Goal: Task Accomplishment & Management: Use online tool/utility

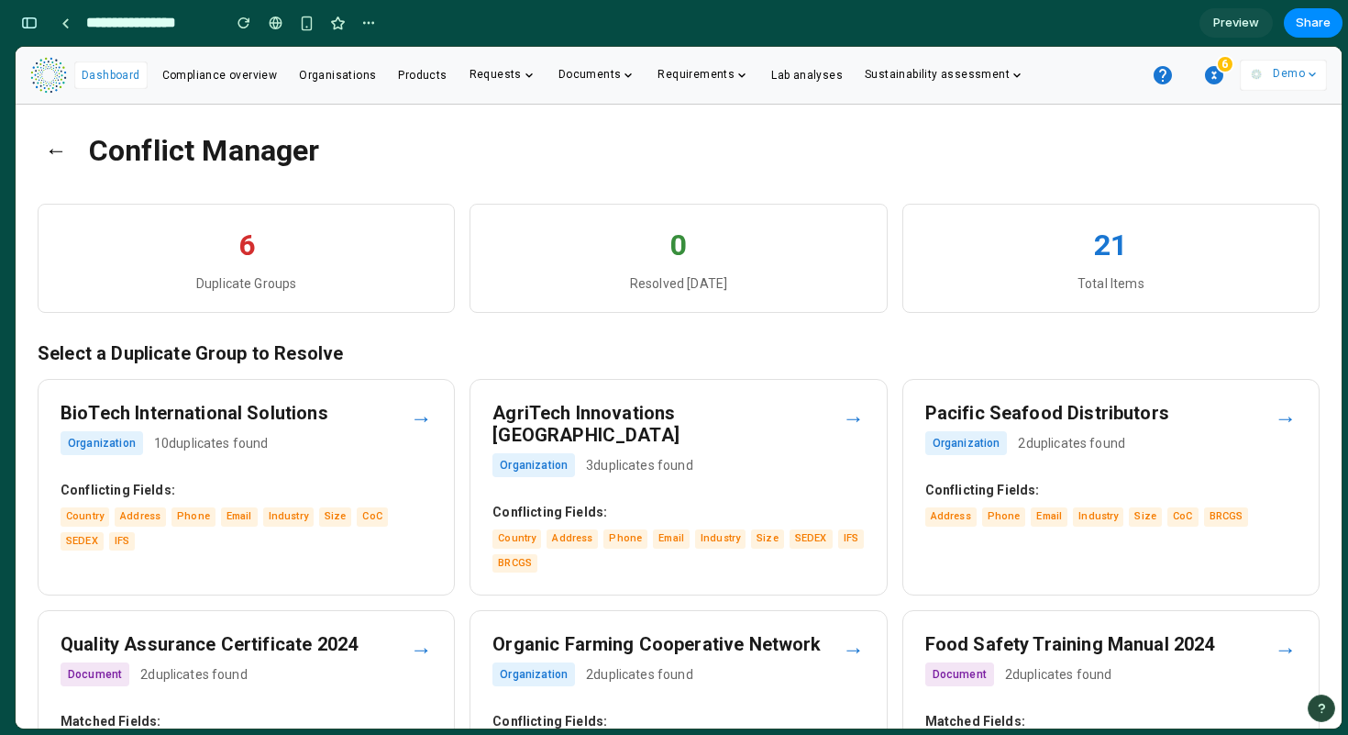
scroll to position [8853, 0]
click at [57, 153] on button "←" at bounding box center [56, 151] width 37 height 48
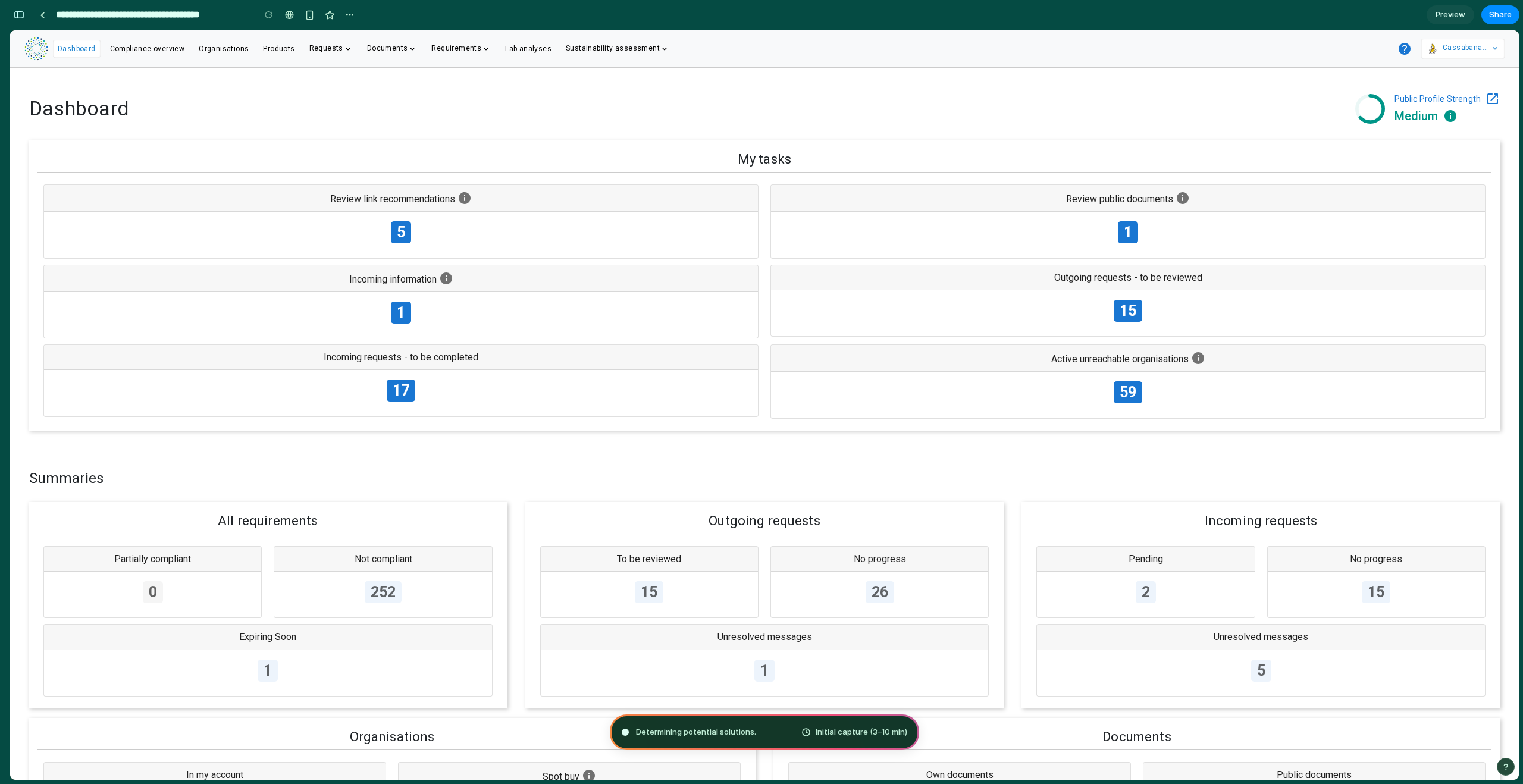
type input "**********"
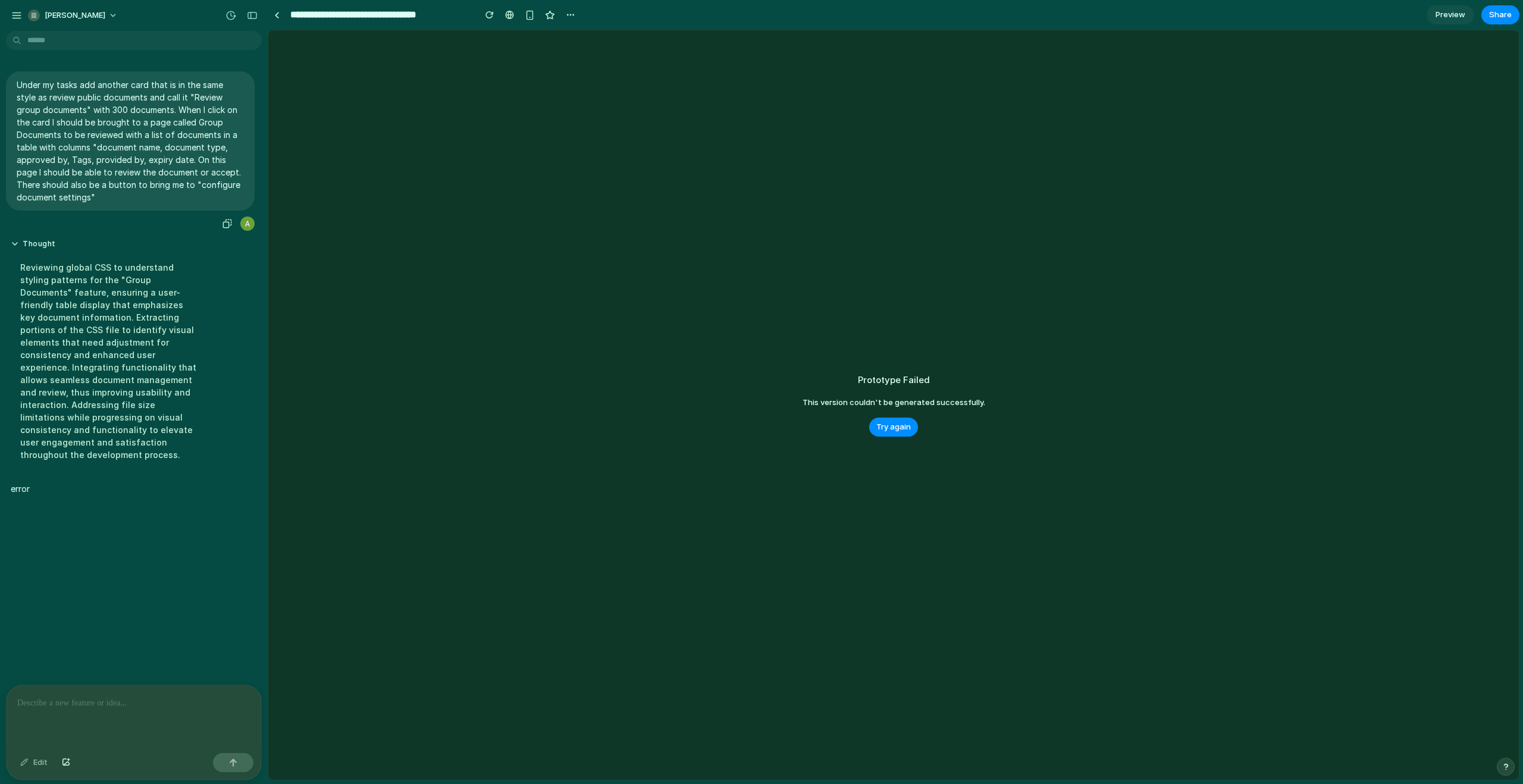
click at [17, 85] on p "Under my tasks add another card that is in the same style as review public docu…" at bounding box center [130, 141] width 227 height 125
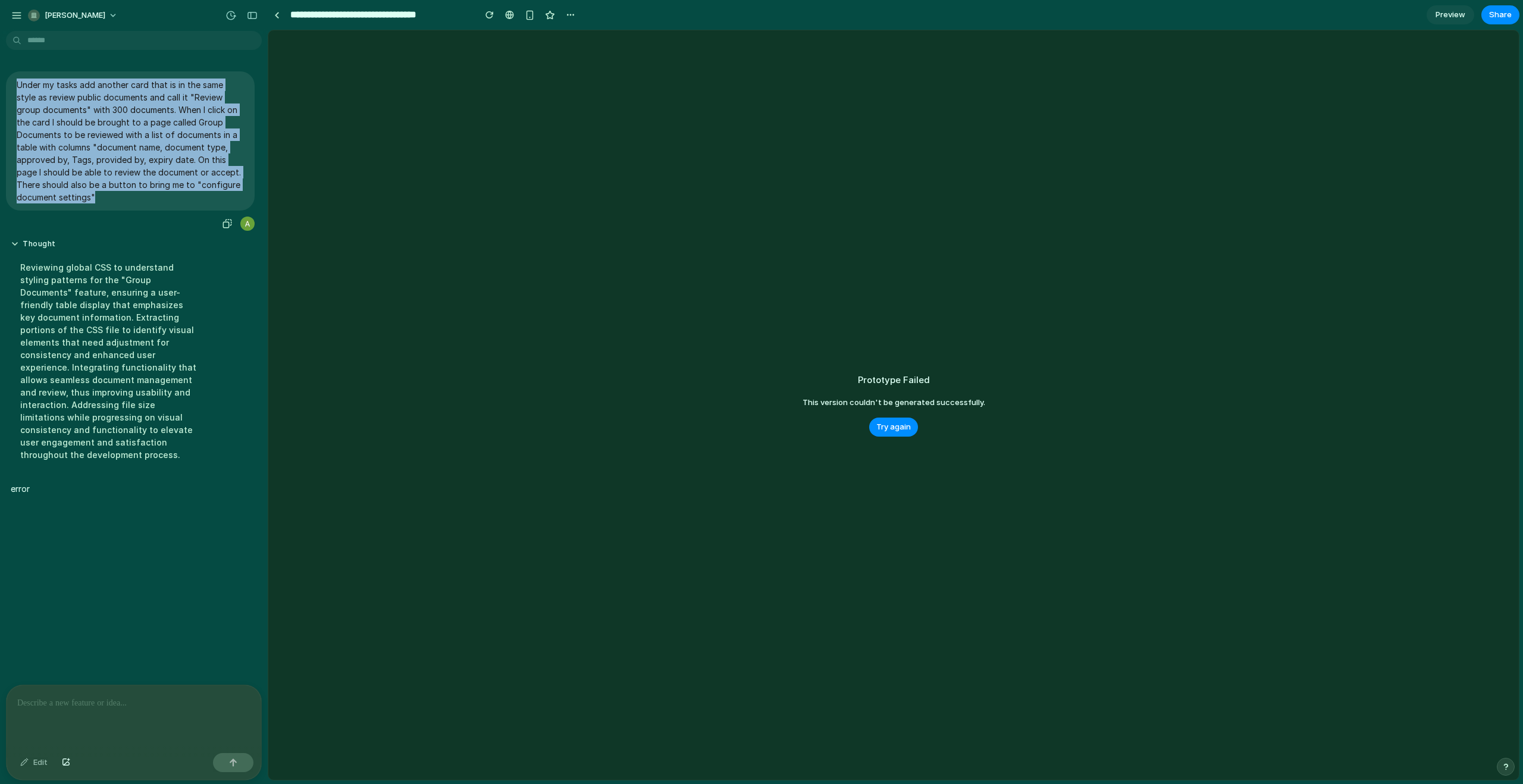
drag, startPoint x: 16, startPoint y: 84, endPoint x: 118, endPoint y: 202, distance: 156.0
click at [118, 202] on p "Under my tasks add another card that is in the same style as review public docu…" at bounding box center [130, 141] width 227 height 125
copy p "Under my tasks add another card that is in the same style as review public docu…"
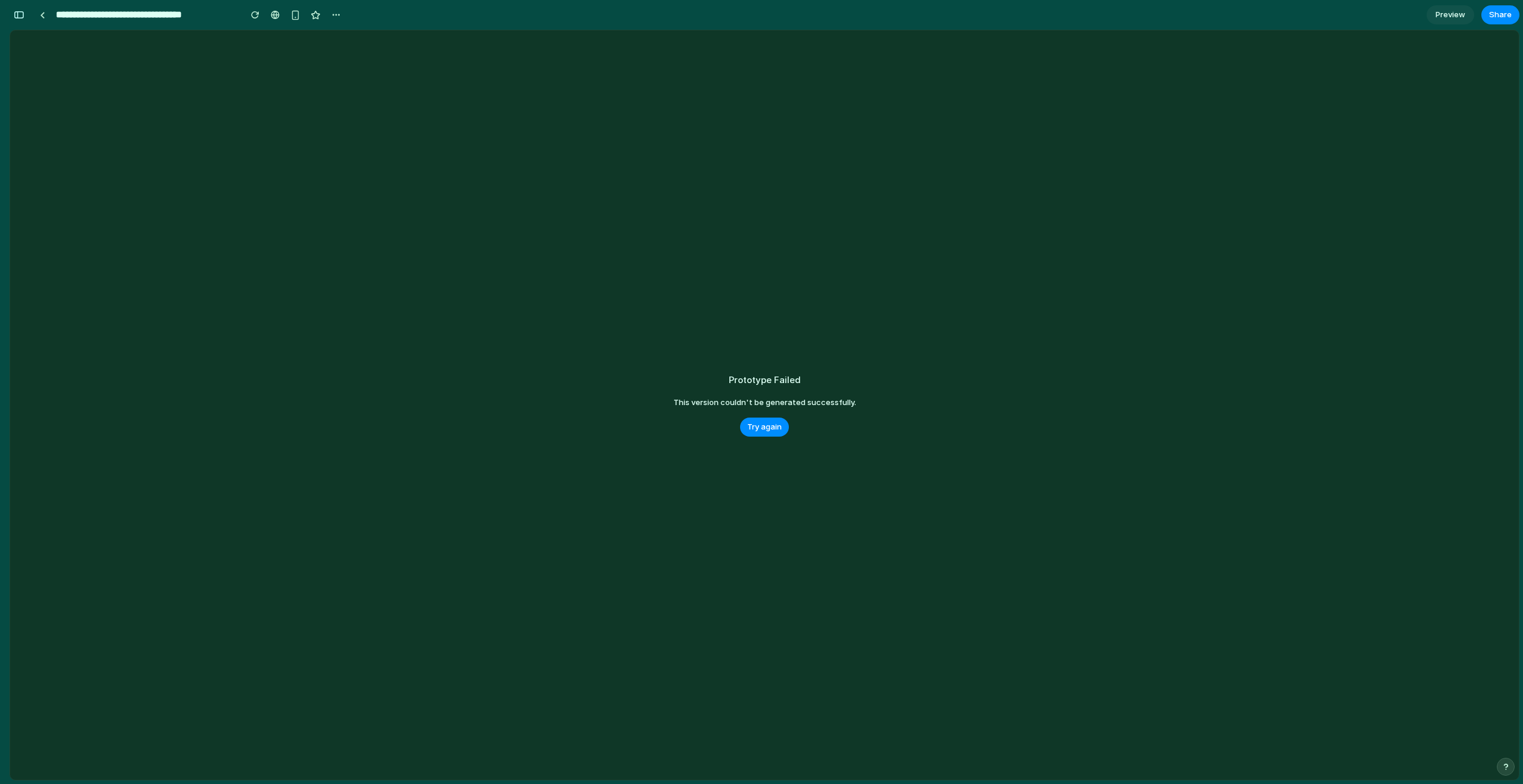
scroll to position [0, 11]
click at [760, 427] on span "Try again" at bounding box center [764, 427] width 34 height 12
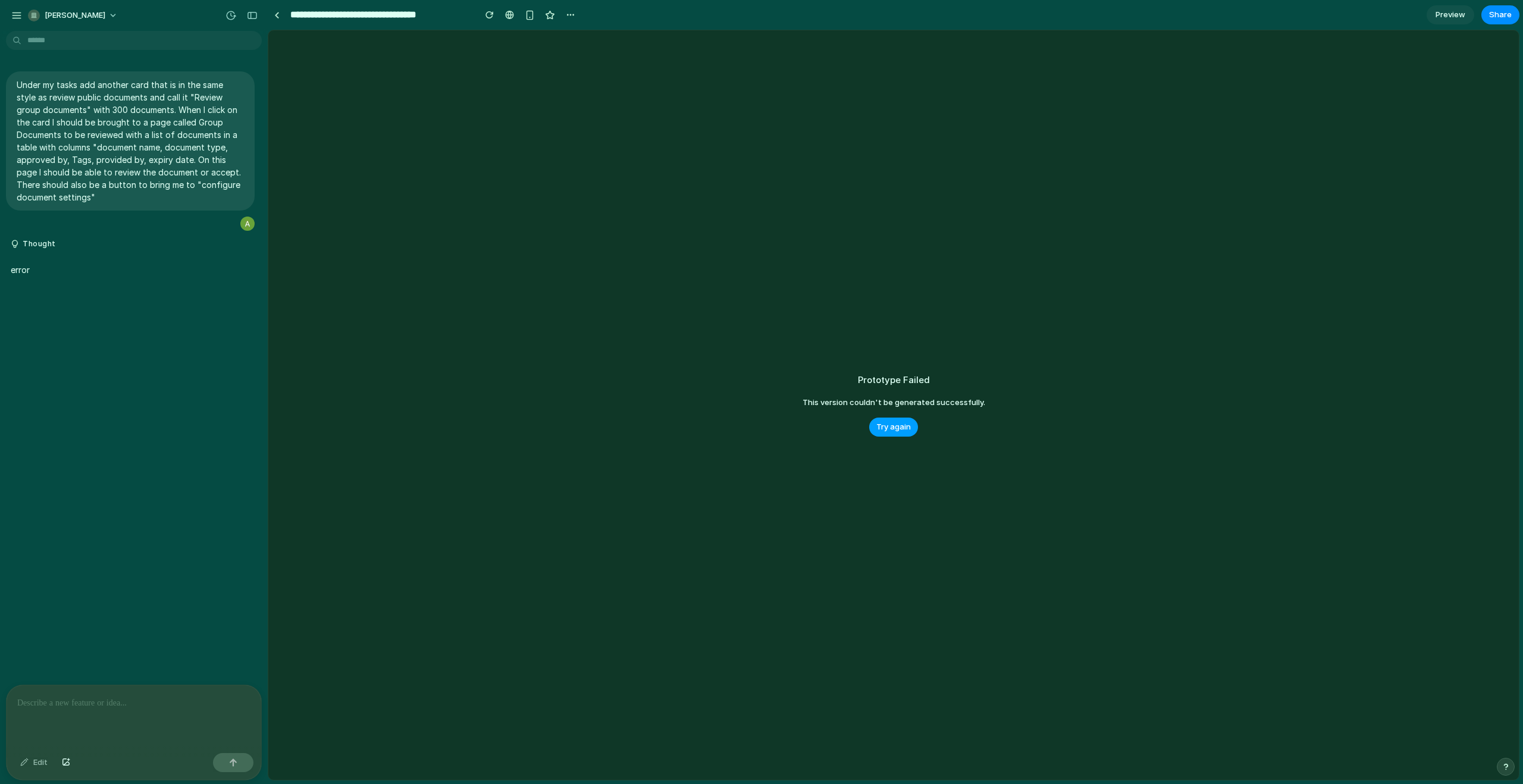
scroll to position [0, 0]
click at [898, 425] on span "Try again" at bounding box center [893, 427] width 34 height 12
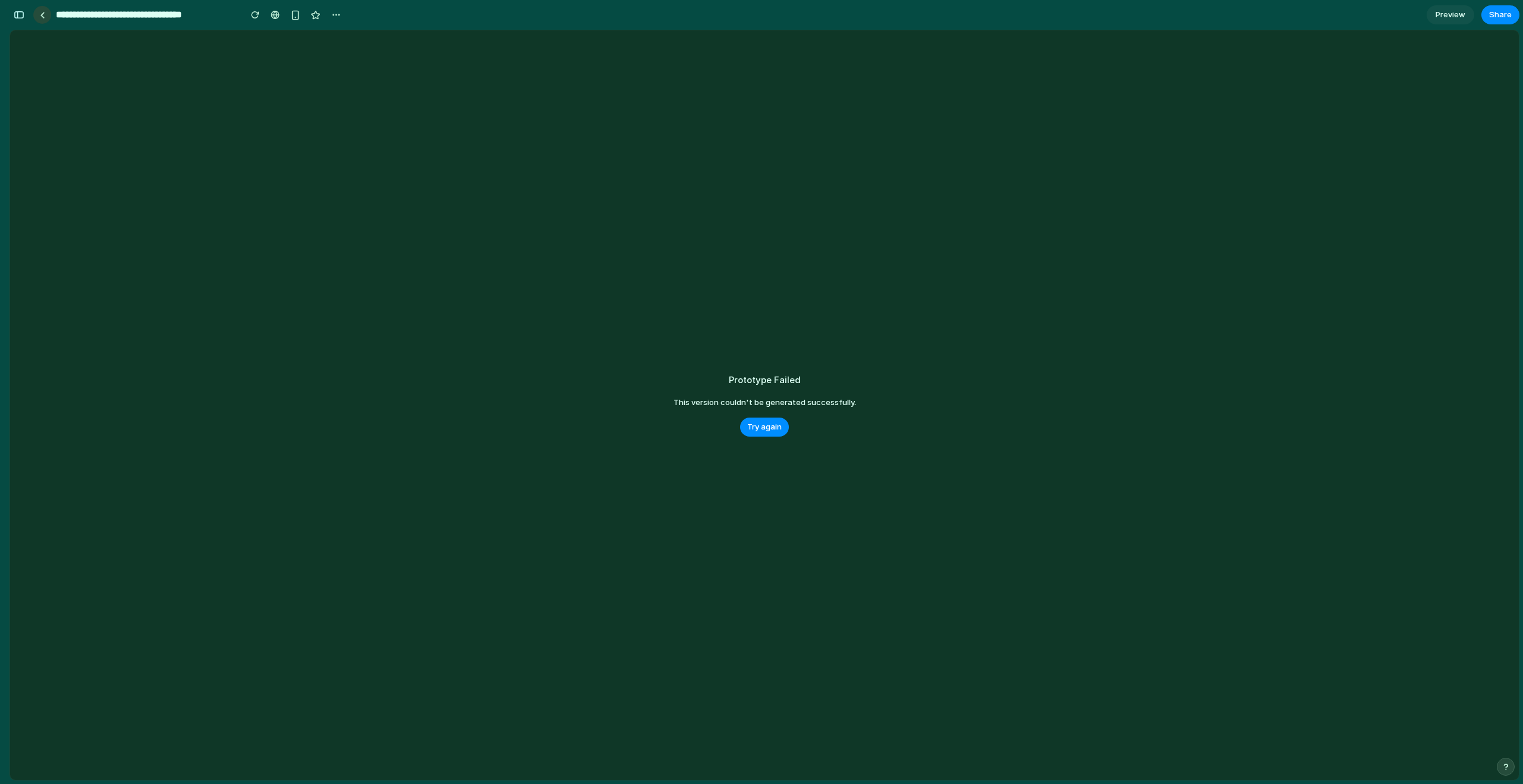
click at [42, 18] on link at bounding box center [42, 15] width 18 height 18
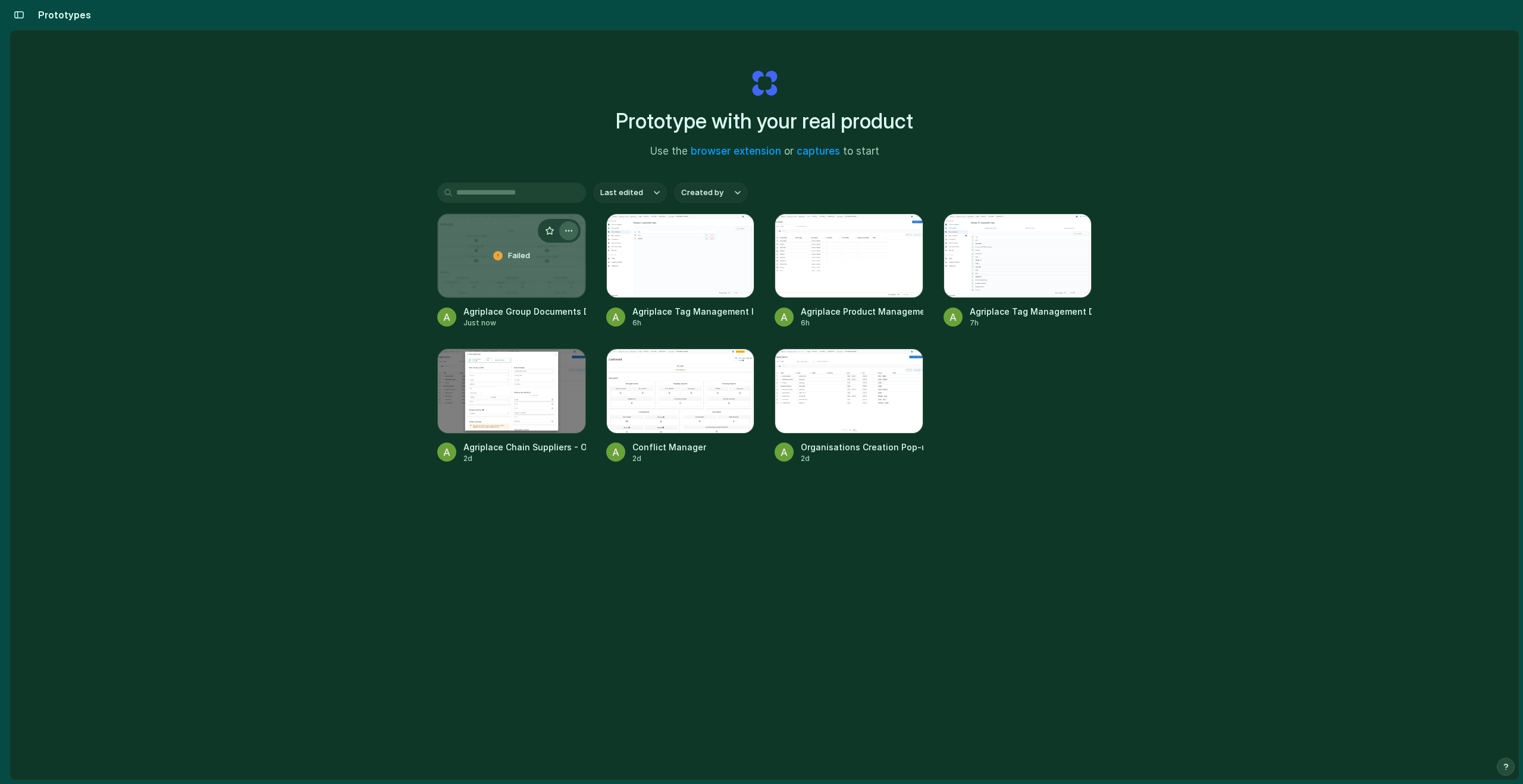
click at [564, 230] on div "button" at bounding box center [568, 231] width 10 height 10
click at [564, 230] on div "Open in new tab Rename Copy link Delete" at bounding box center [762, 392] width 1523 height 784
click at [512, 255] on span "Failed" at bounding box center [519, 255] width 22 height 12
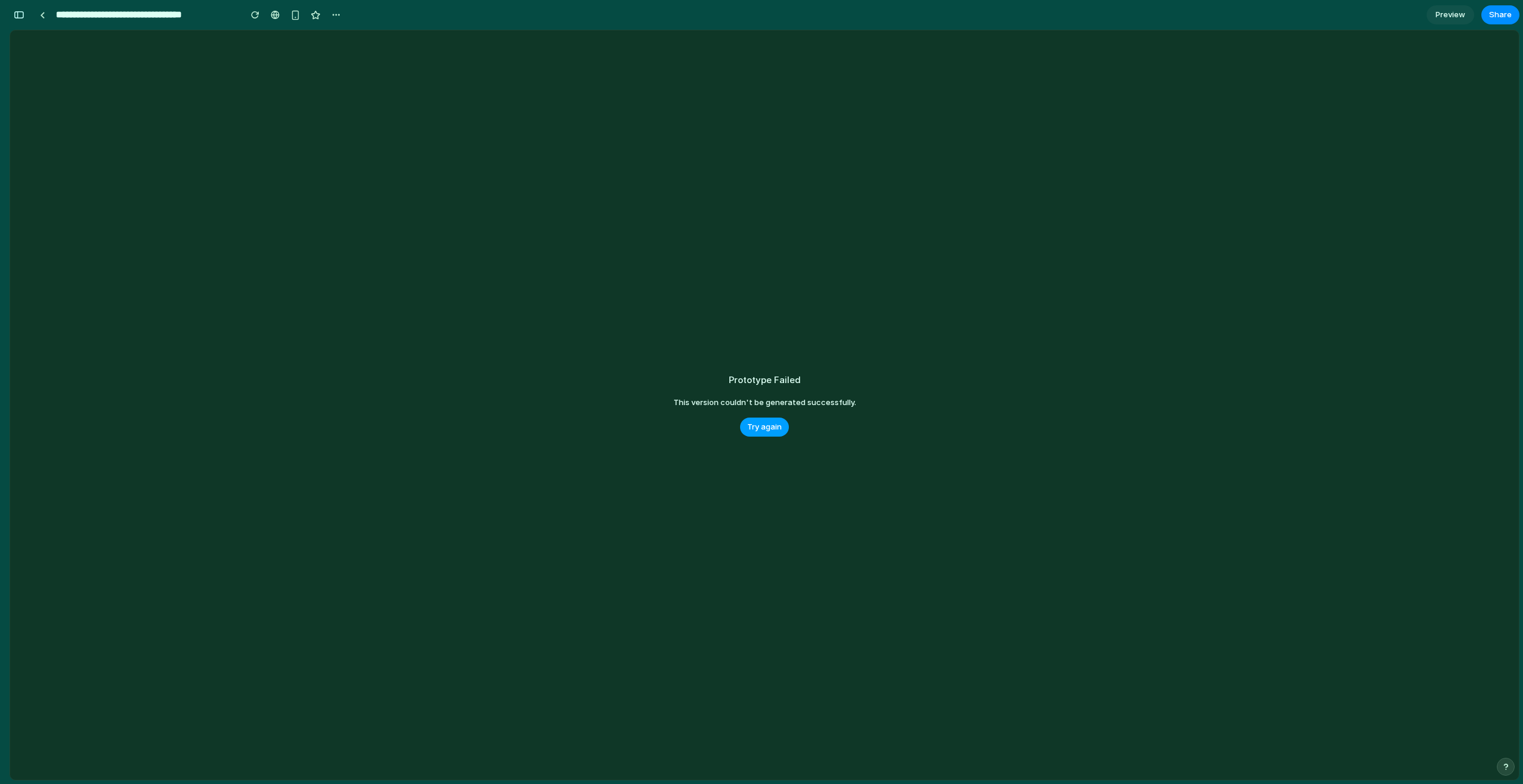
click at [757, 427] on span "Try again" at bounding box center [764, 427] width 34 height 12
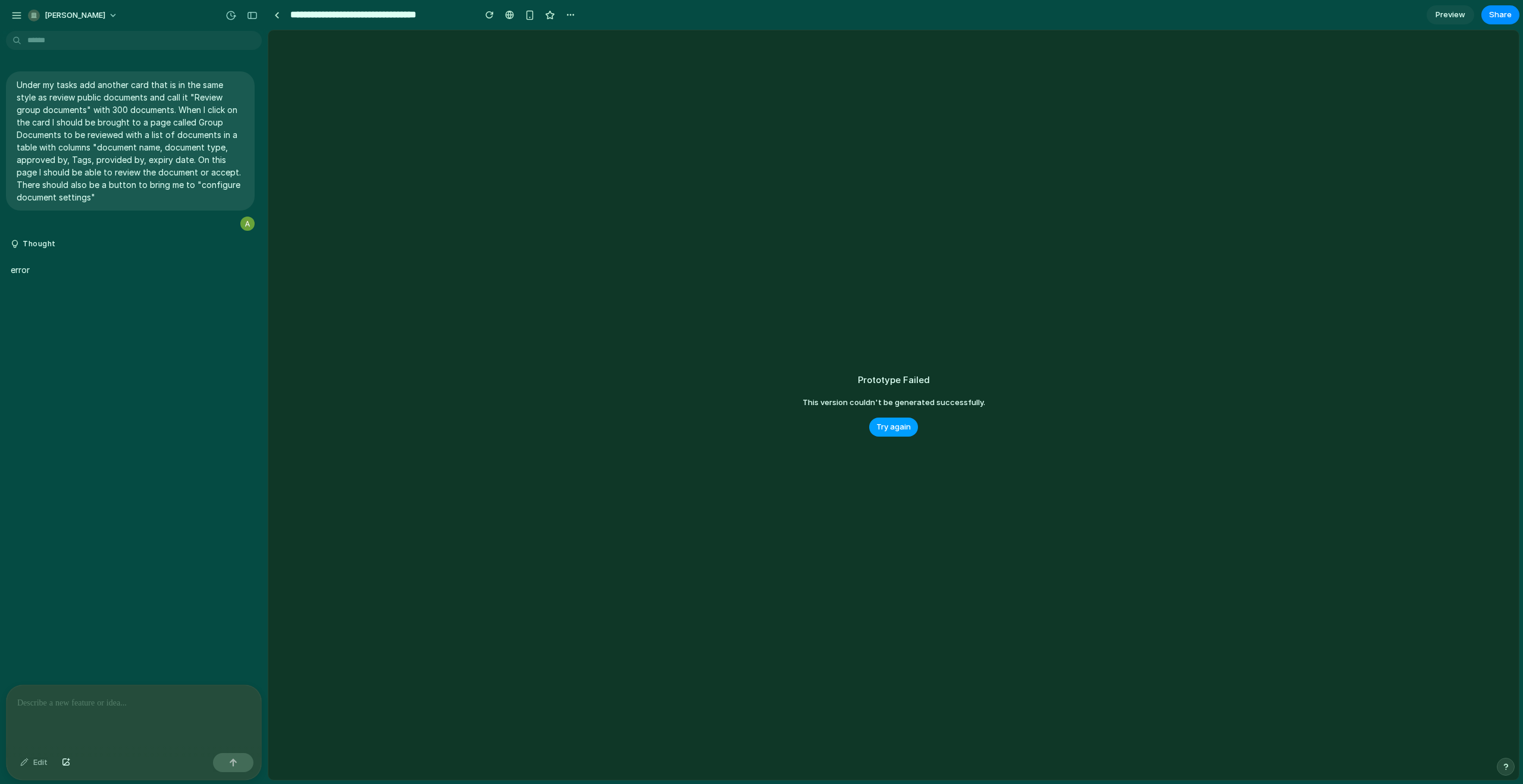
scroll to position [0, 0]
click at [885, 426] on span "Try again" at bounding box center [893, 427] width 34 height 12
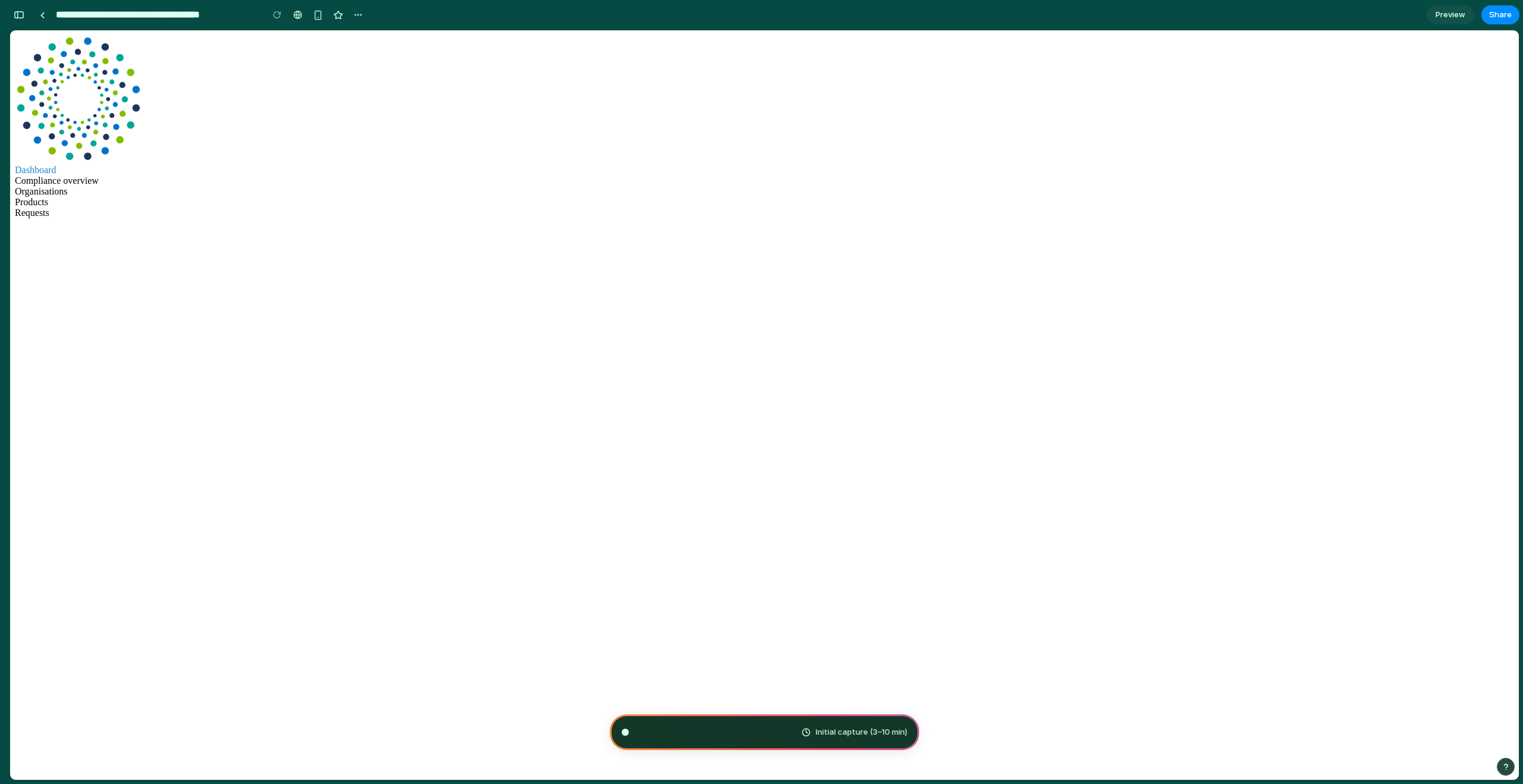
scroll to position [0, 11]
type input "**********"
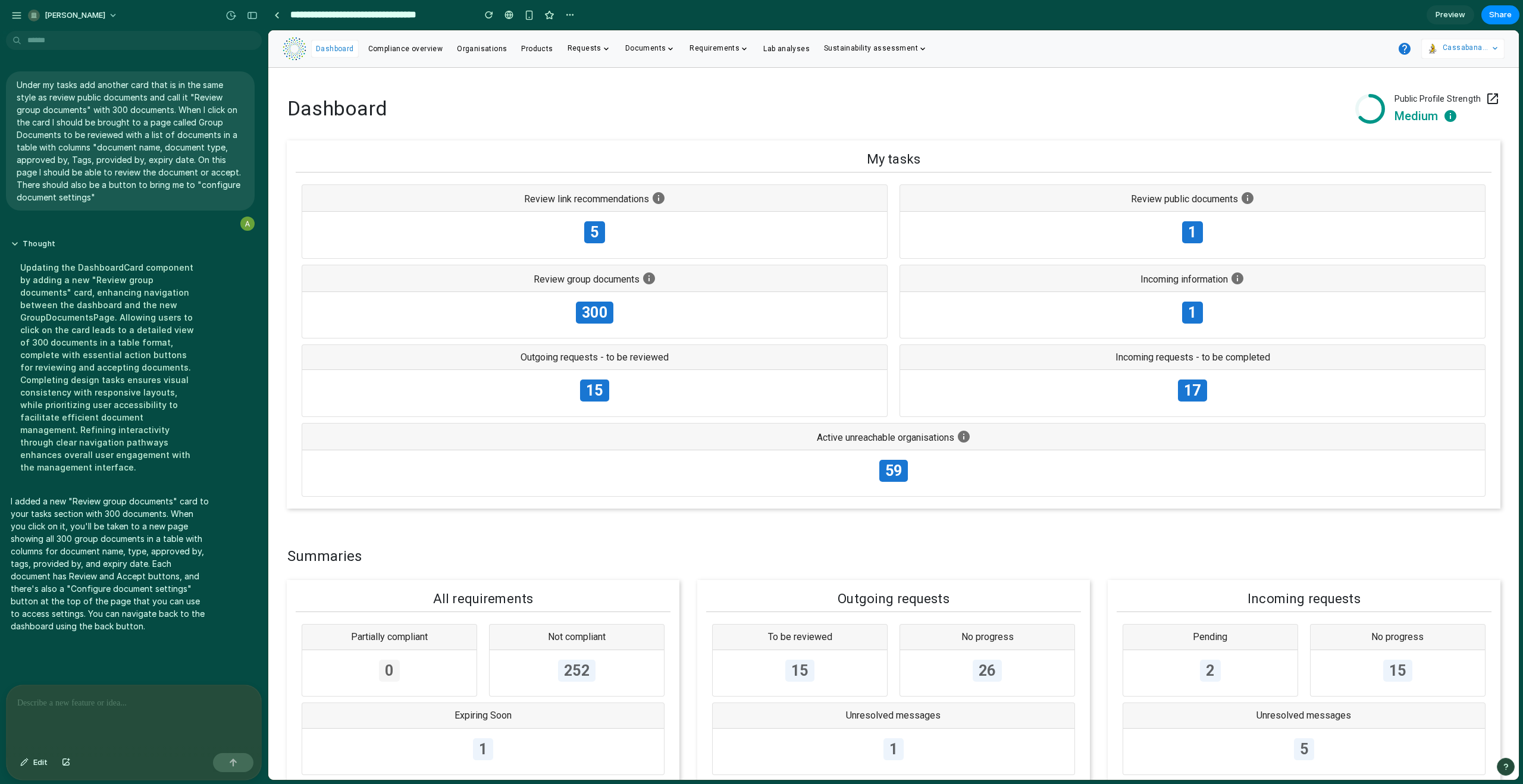
scroll to position [0, 0]
click at [619, 307] on div "300" at bounding box center [595, 315] width 585 height 47
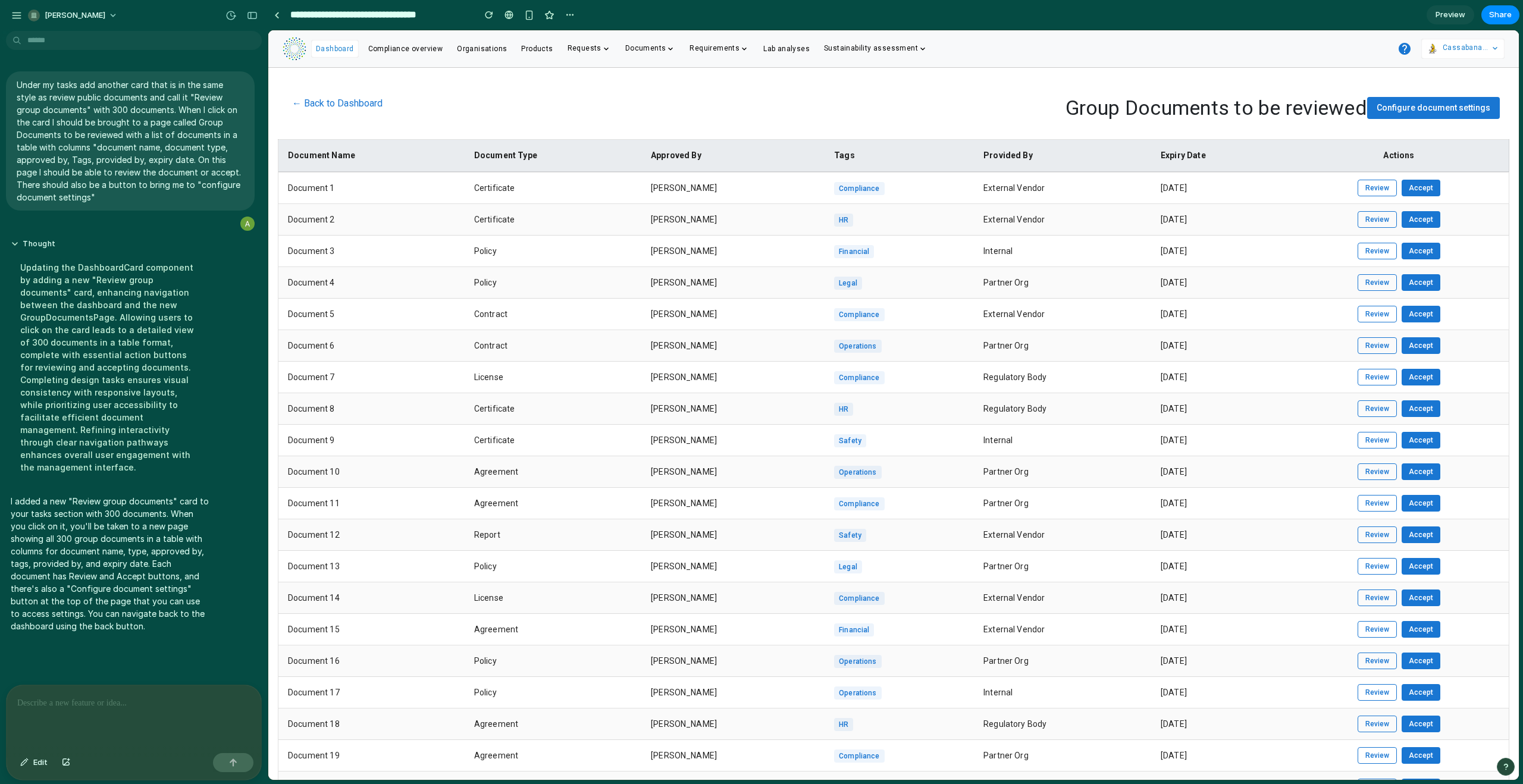
click at [1373, 187] on button "Review" at bounding box center [1377, 188] width 40 height 17
click at [121, 696] on p "To enrich screen reader interactions, please activate Accessibility in Grammarl…" at bounding box center [134, 703] width 234 height 14
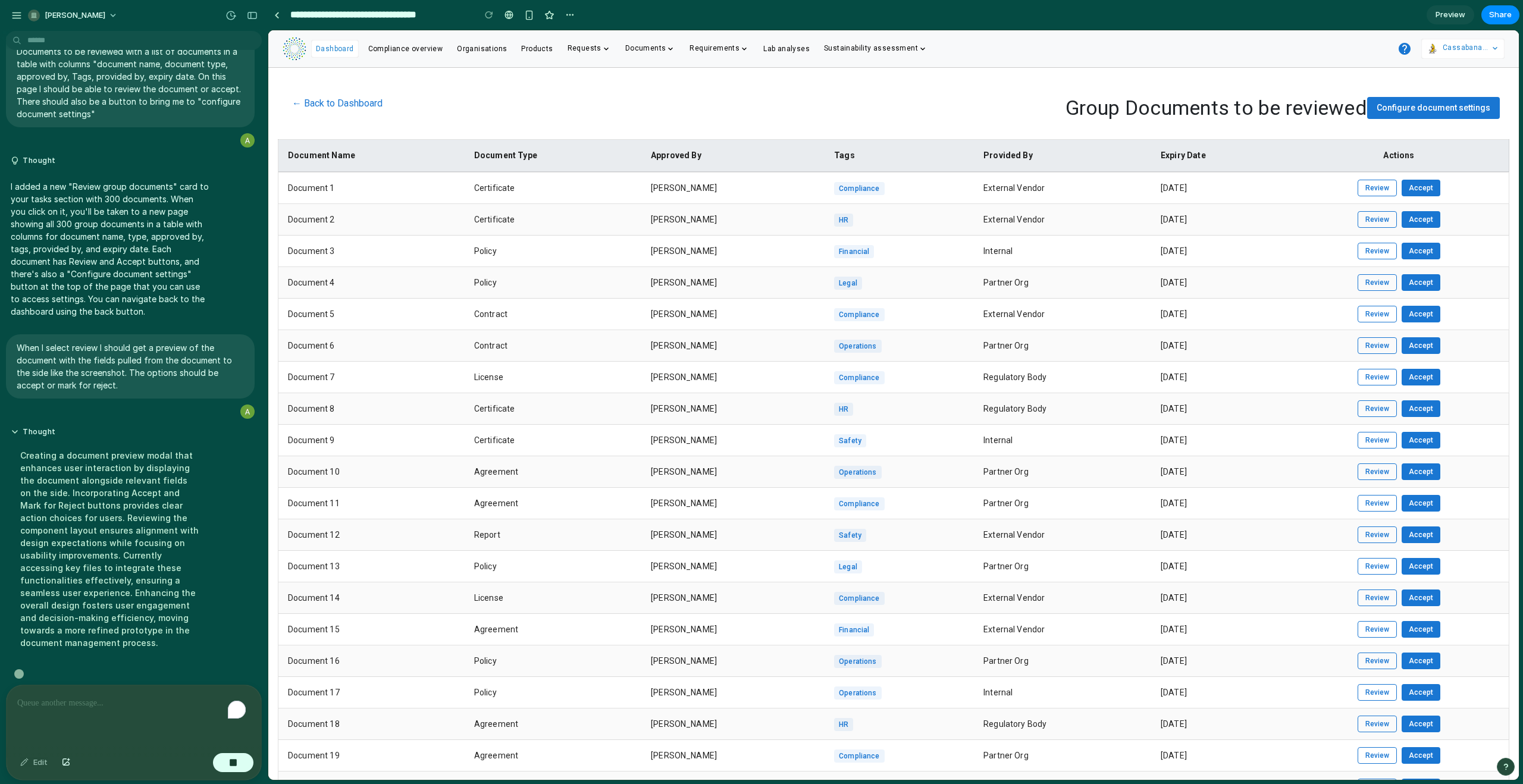
scroll to position [86, 0]
click at [64, 763] on div "button" at bounding box center [66, 762] width 8 height 7
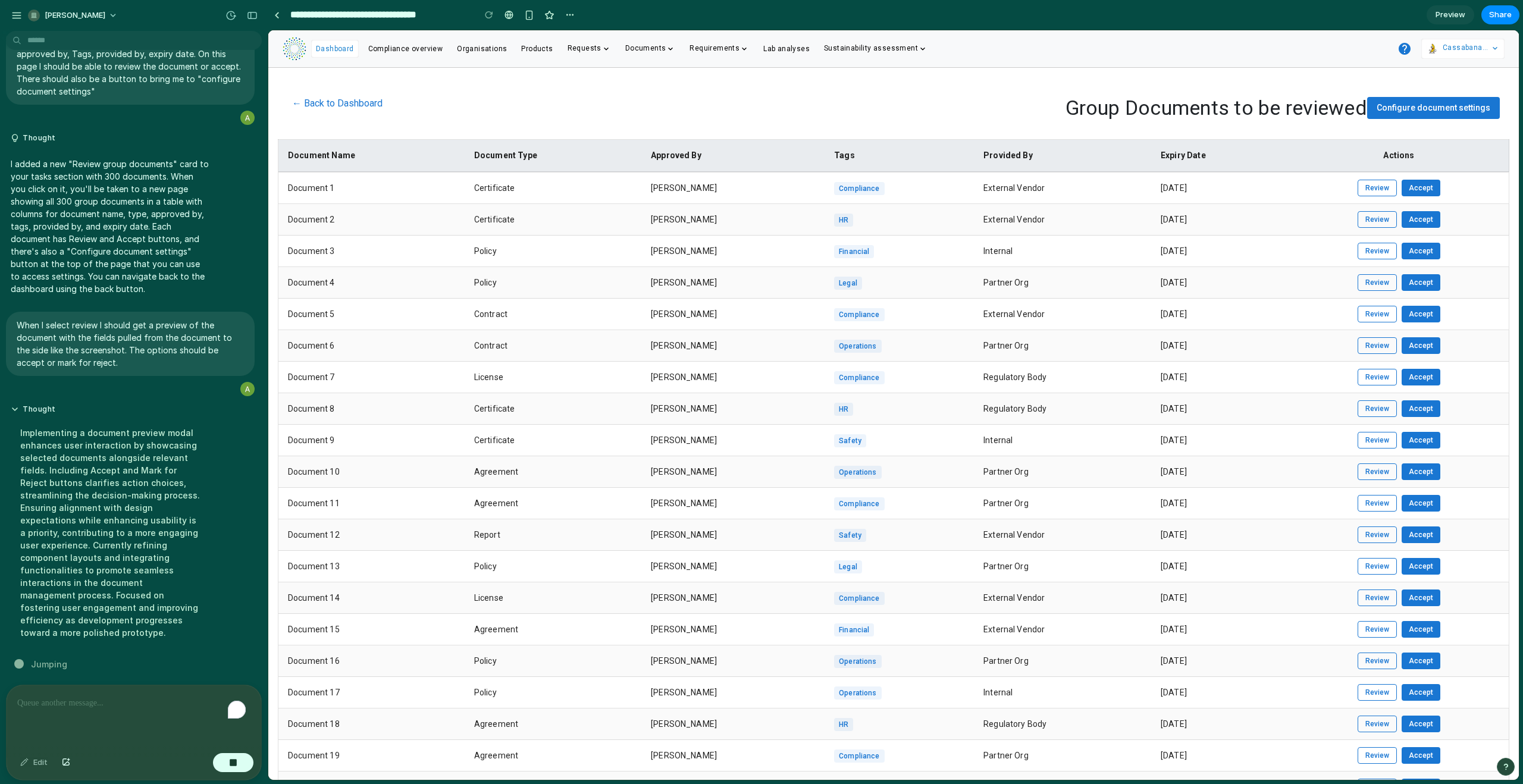
scroll to position [111, 0]
click at [64, 764] on div "button" at bounding box center [66, 762] width 8 height 7
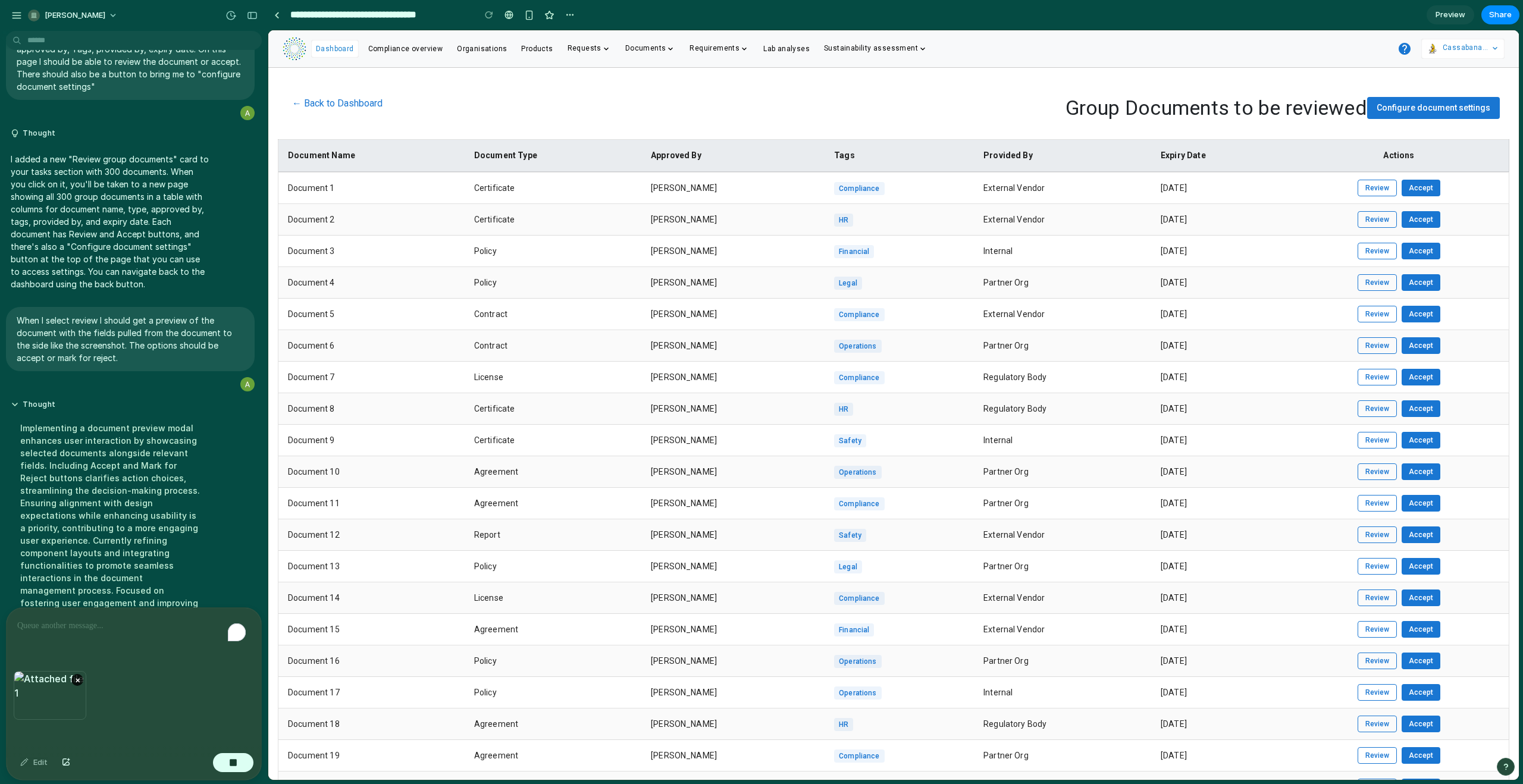
scroll to position [188, 0]
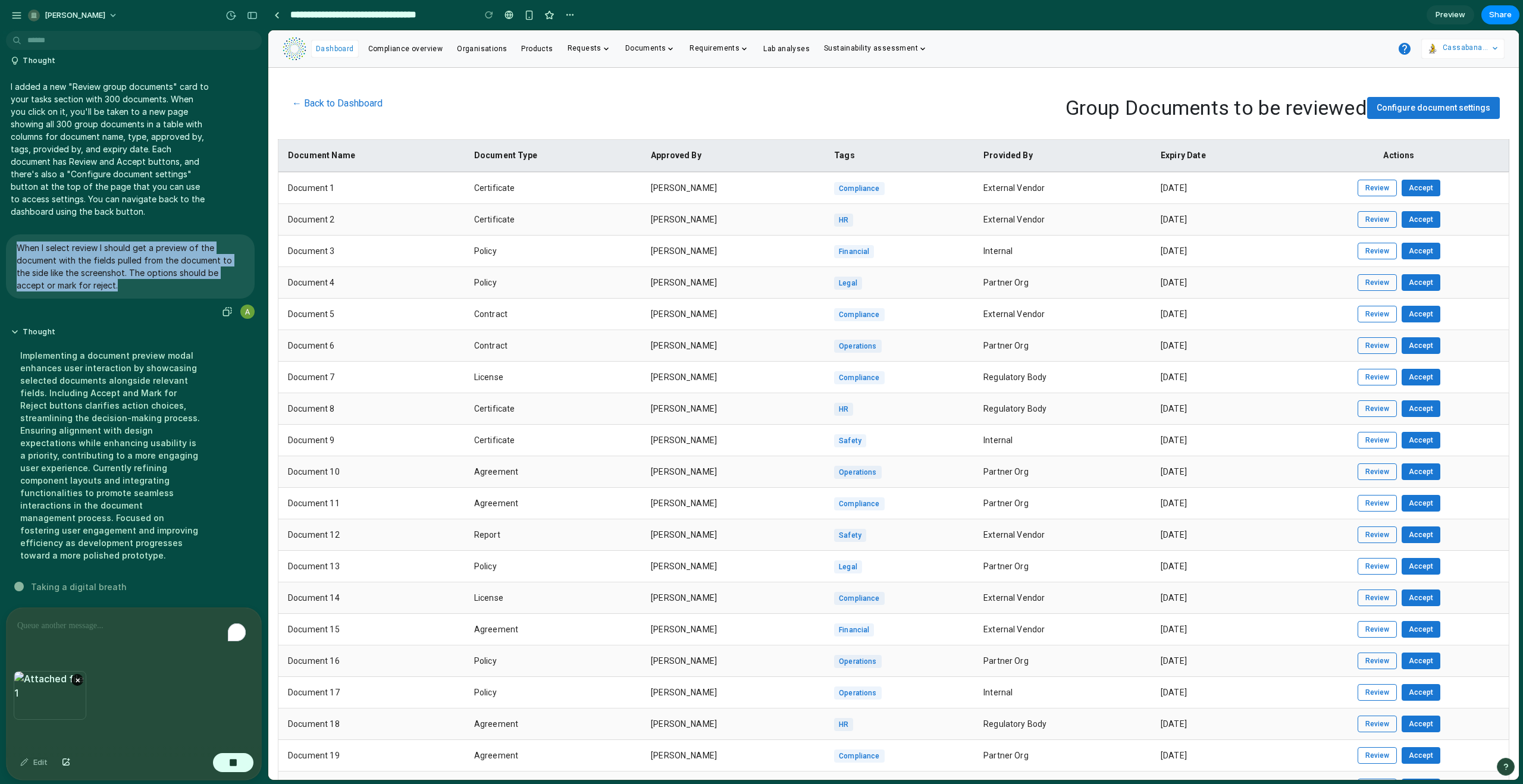
drag, startPoint x: 125, startPoint y: 281, endPoint x: 18, endPoint y: 241, distance: 114.2
click at [18, 241] on p "When I select review I should get a preview of the document with the fields pul…" at bounding box center [130, 266] width 227 height 50
copy p "When I select review I should get a preview of the document with the fields pul…"
click at [232, 759] on div "button" at bounding box center [233, 762] width 8 height 8
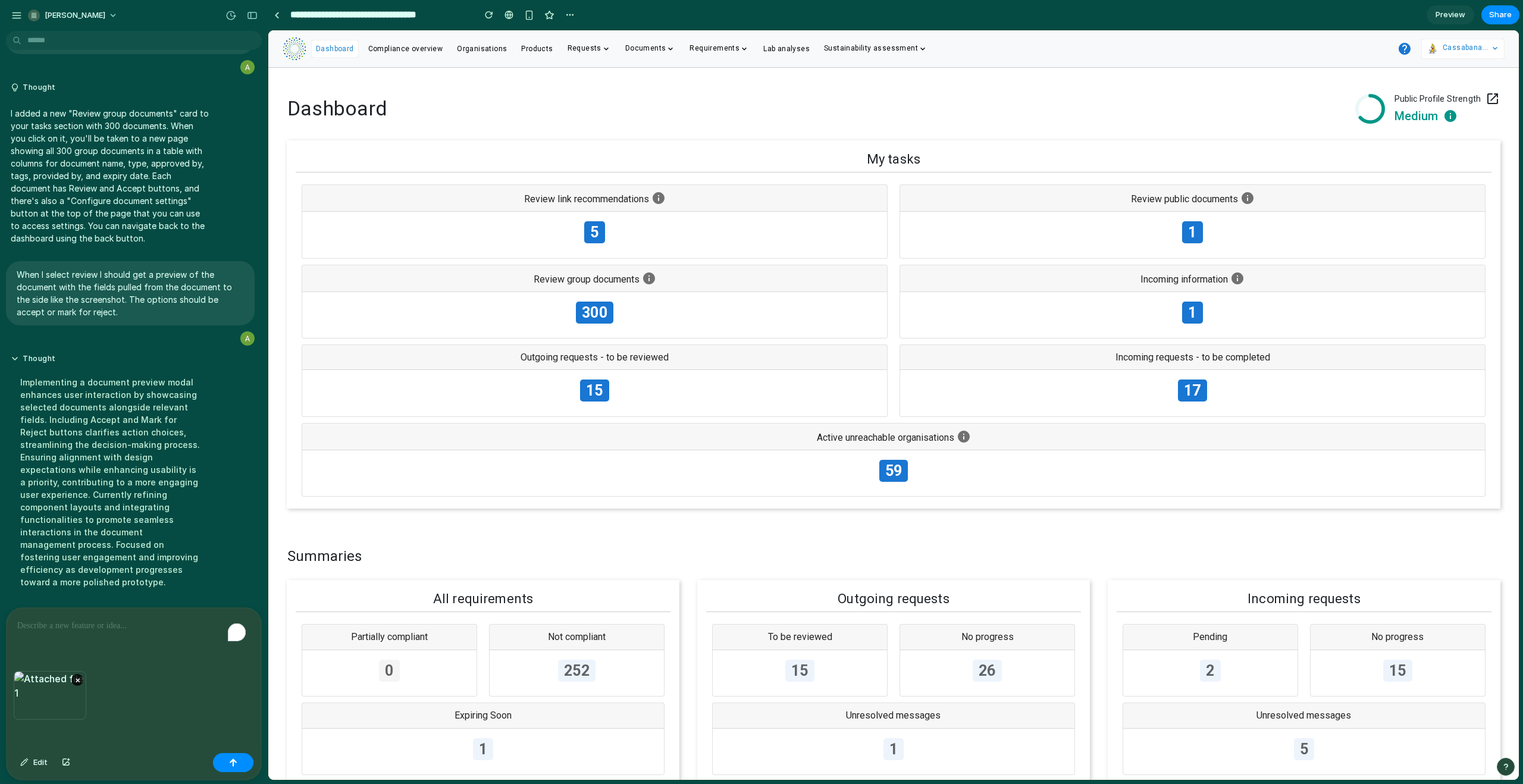
scroll to position [0, 0]
click at [47, 627] on p "To enrich screen reader interactions, please activate Accessibility in Grammarl…" at bounding box center [132, 626] width 228 height 14
click at [66, 631] on div "To enrich screen reader interactions, please activate Accessibility in Grammarl…" at bounding box center [134, 639] width 255 height 63
drag, startPoint x: 125, startPoint y: 309, endPoint x: 15, endPoint y: 269, distance: 117.0
click at [15, 269] on div "When I select review I should get a preview of the document with the fields pul…" at bounding box center [130, 293] width 248 height 64
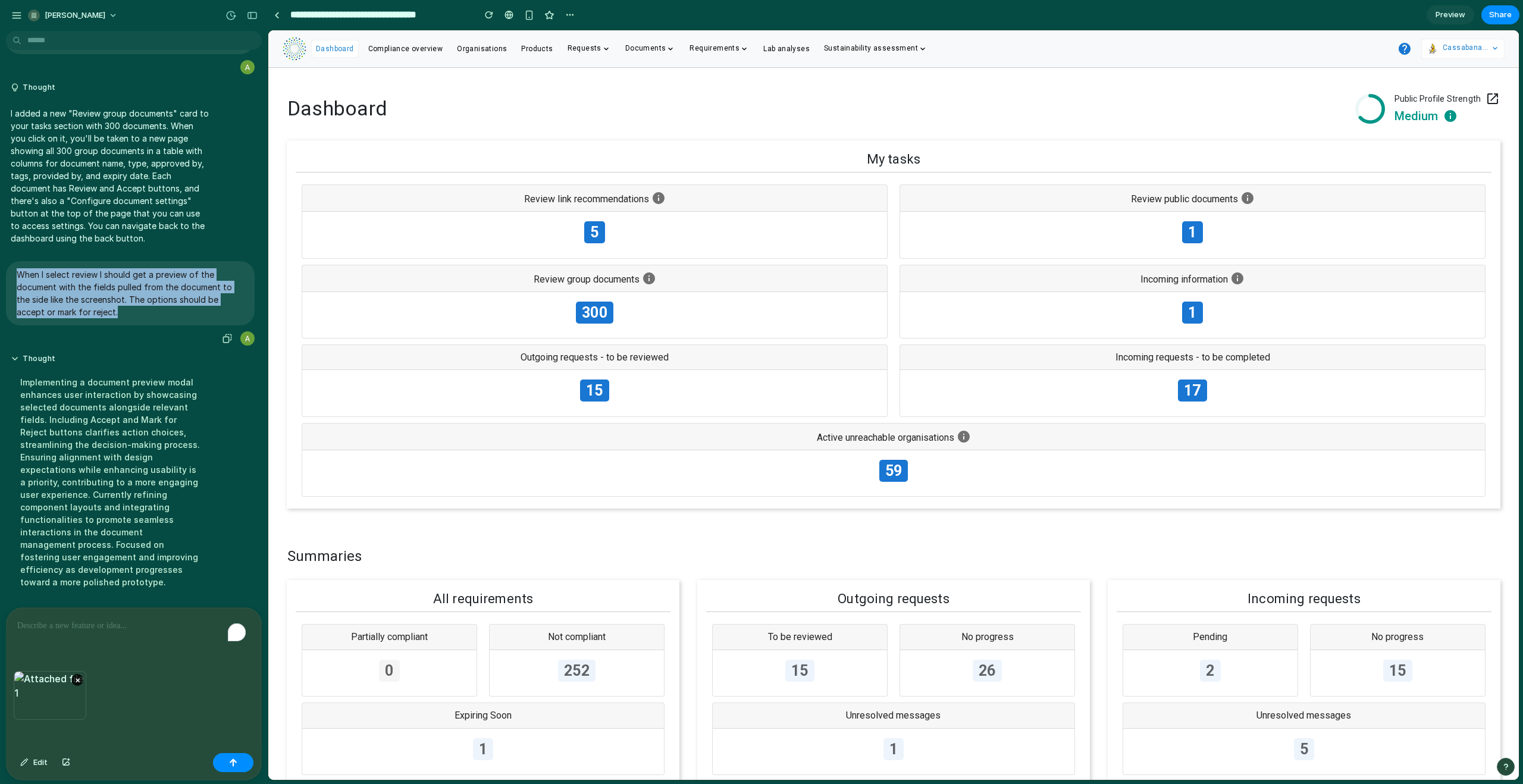
copy p "When I select review I should get a preview of the document with the fields pul…"
click at [82, 621] on p "To enrich screen reader interactions, please activate Accessibility in Grammarl…" at bounding box center [132, 626] width 228 height 14
click at [66, 631] on div "To enrich screen reader interactions, please activate Accessibility in Grammarl…" at bounding box center [134, 639] width 255 height 63
drag, startPoint x: 18, startPoint y: 270, endPoint x: 117, endPoint y: 305, distance: 105.0
click at [117, 305] on p "When I select review I should get a preview of the document with the fields pul…" at bounding box center [130, 293] width 227 height 50
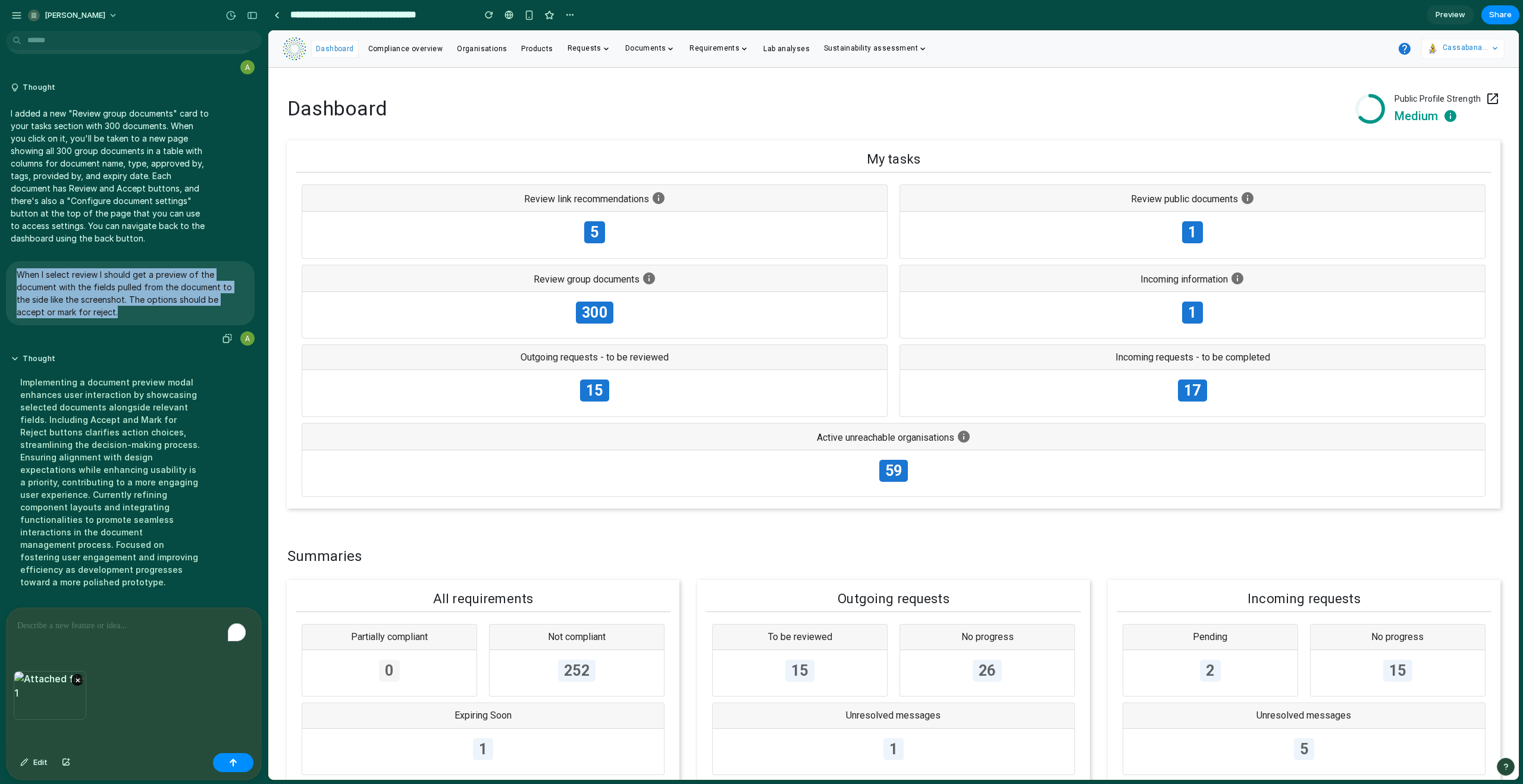
copy p "When I select review I should get a preview of the document with the fields pul…"
click at [73, 625] on p "To enrich screen reader interactions, please activate Accessibility in Grammarl…" at bounding box center [132, 626] width 228 height 14
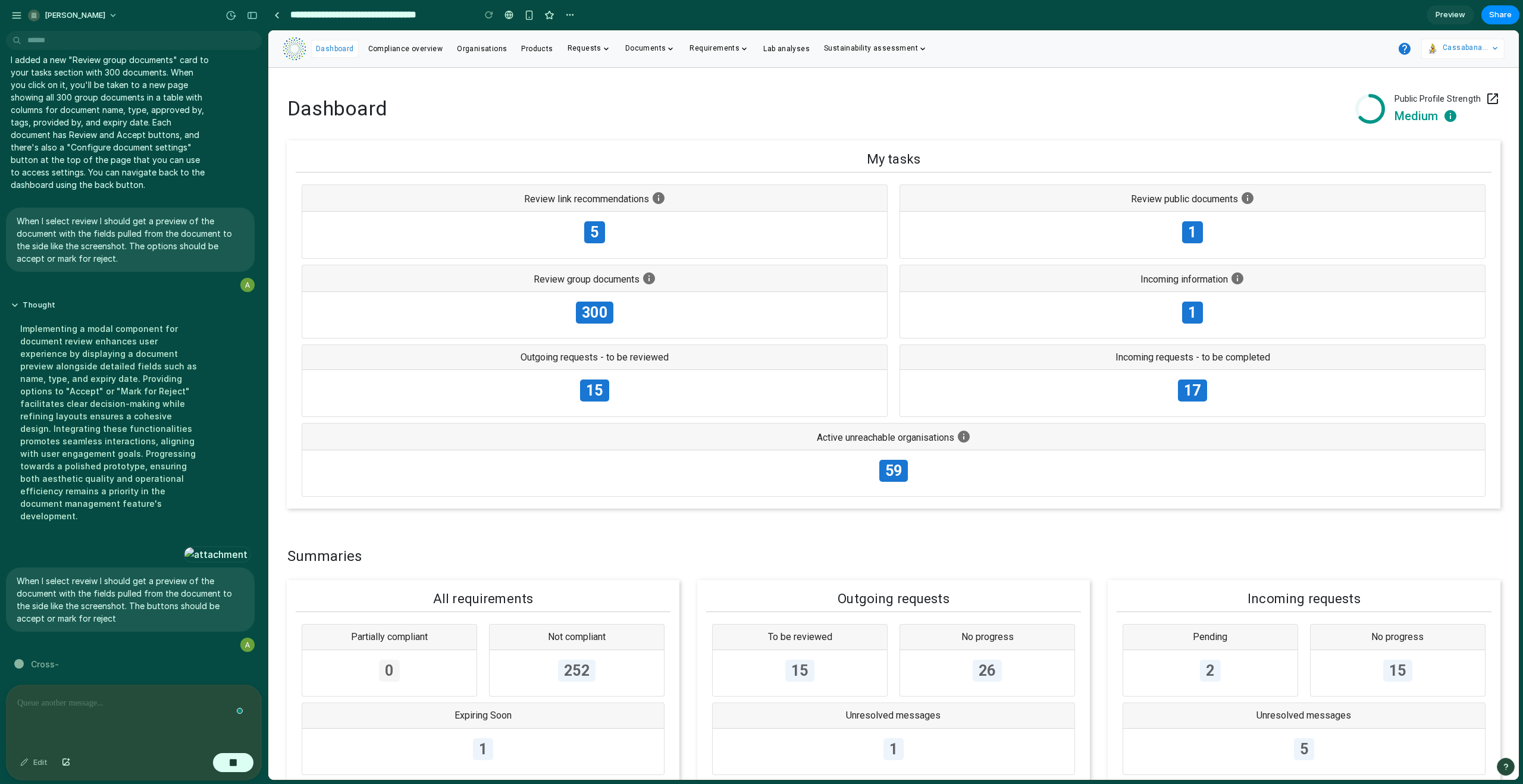
scroll to position [305, 0]
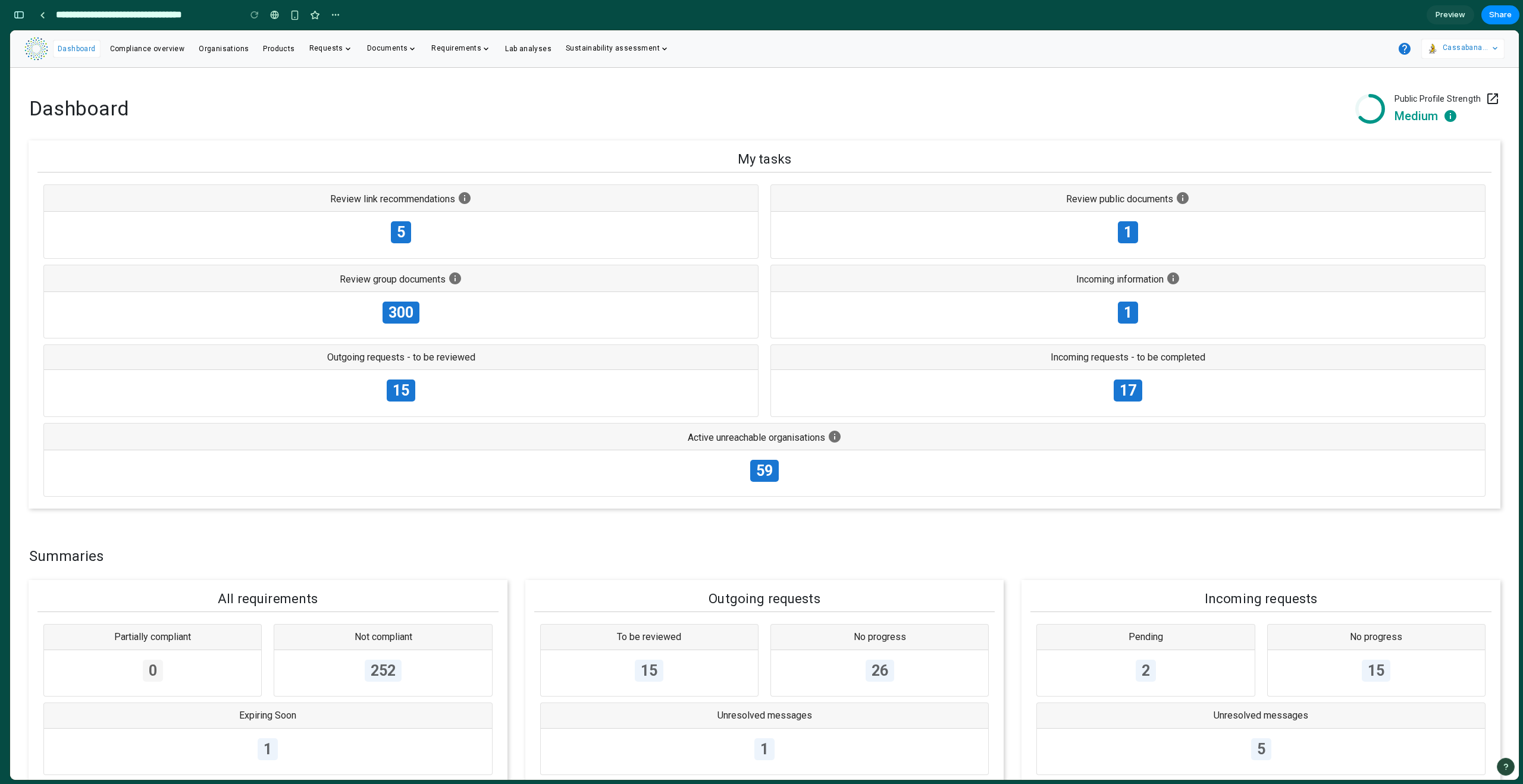
scroll to position [592, 0]
click at [21, 17] on div "button" at bounding box center [19, 15] width 11 height 8
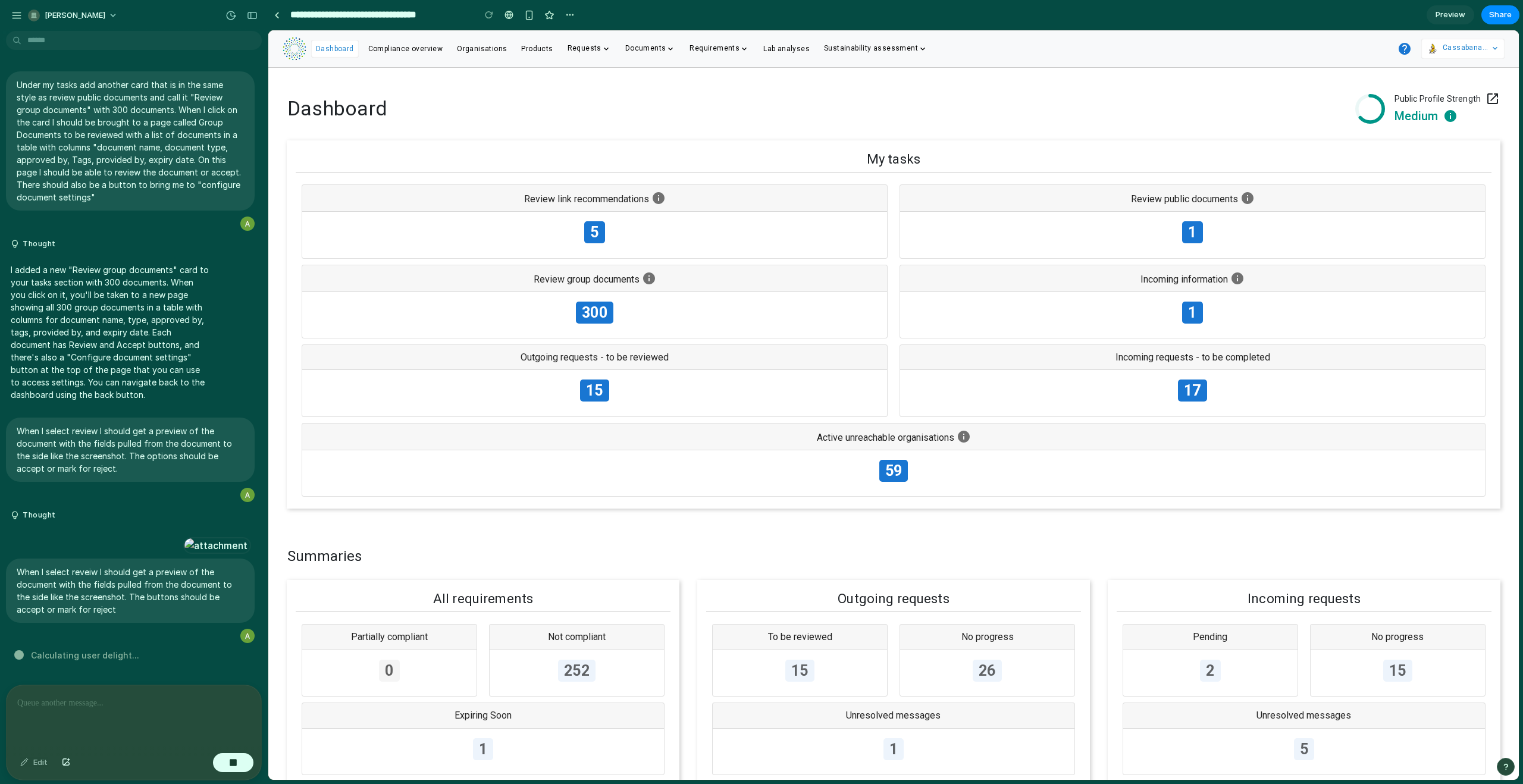
scroll to position [0, 0]
click at [703, 298] on div "300" at bounding box center [595, 315] width 585 height 47
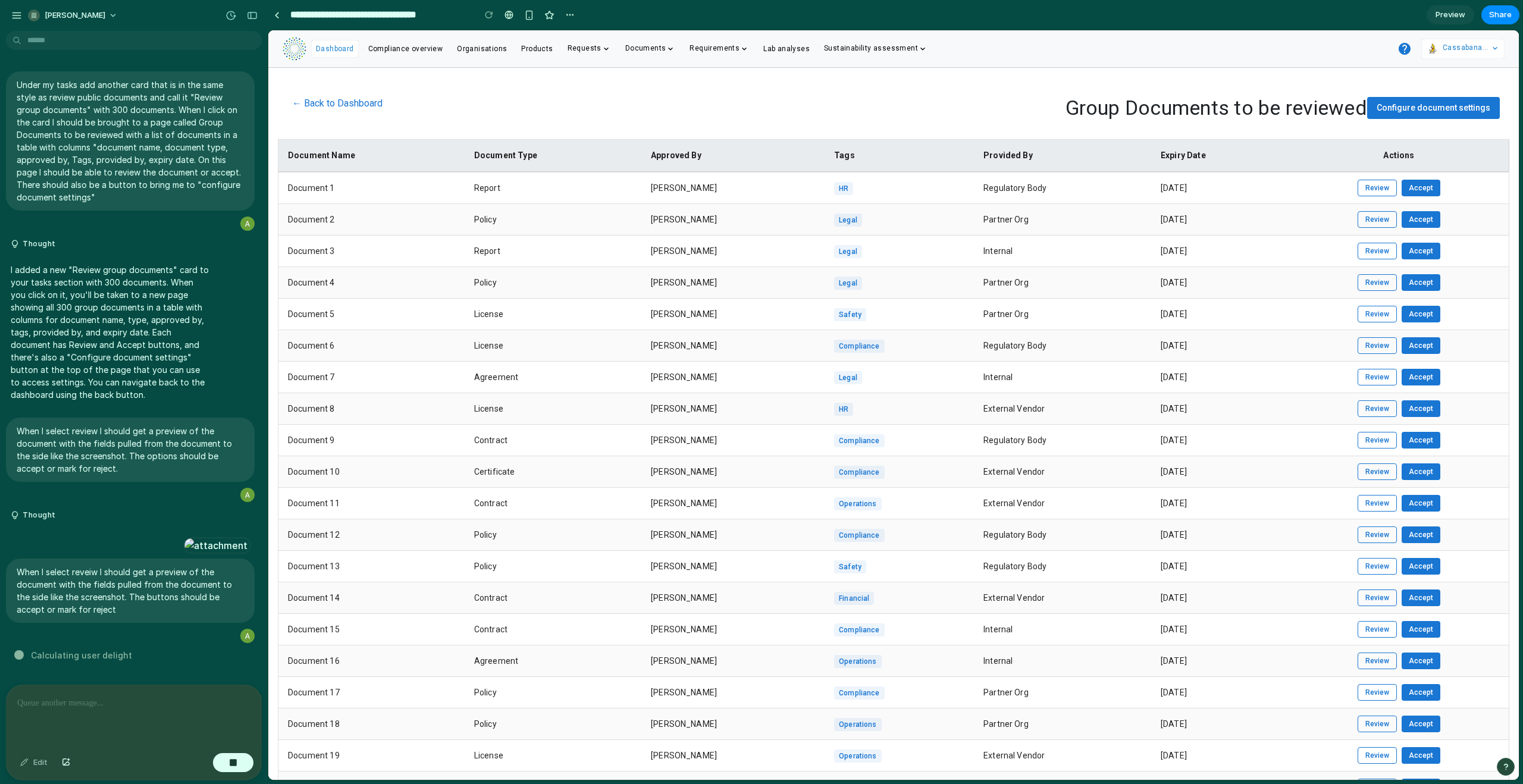
click at [1440, 108] on span "Configure document settings" at bounding box center [1433, 108] width 114 height 10
click at [1373, 186] on button "Review" at bounding box center [1377, 188] width 40 height 17
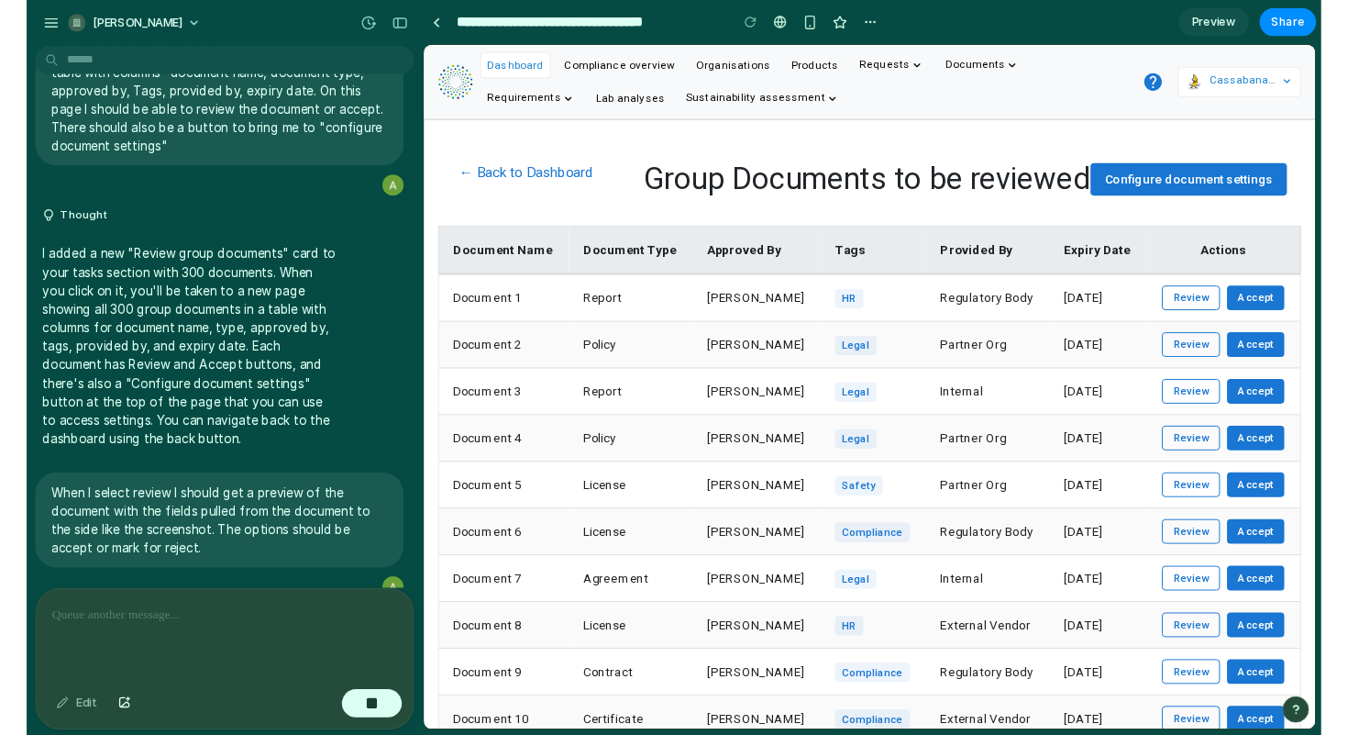
scroll to position [152, 0]
